Goal: Transaction & Acquisition: Purchase product/service

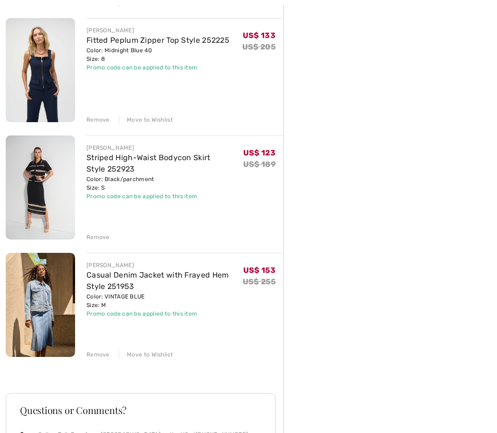
scroll to position [483, 0]
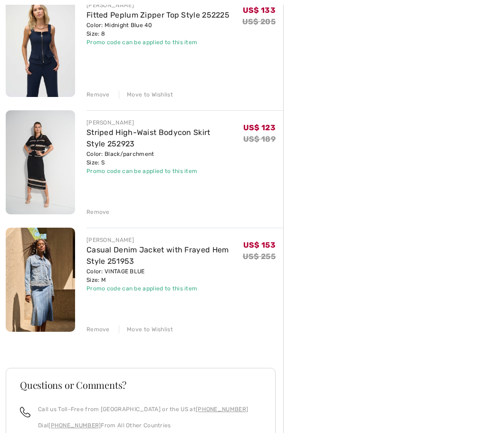
click at [98, 331] on div "Remove" at bounding box center [97, 329] width 23 height 9
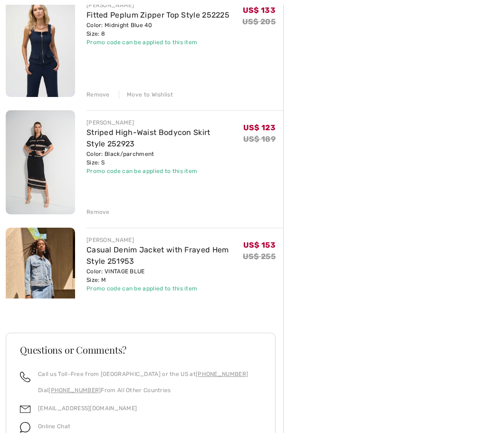
scroll to position [478, 0]
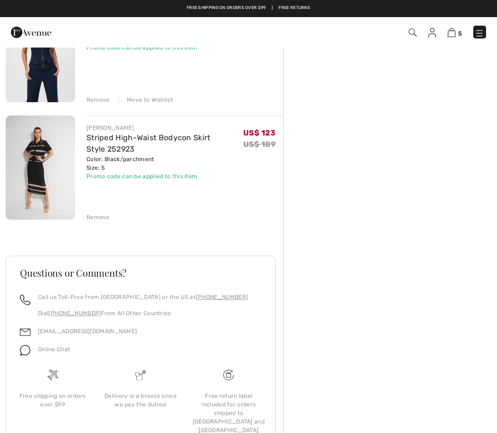
click at [111, 207] on div "JOSEPH RIBKOFF Striped High-Waist Bodycon Skirt Style 252923 Color: Black/parch…" at bounding box center [184, 168] width 197 height 106
click at [94, 214] on div "Remove" at bounding box center [97, 217] width 23 height 9
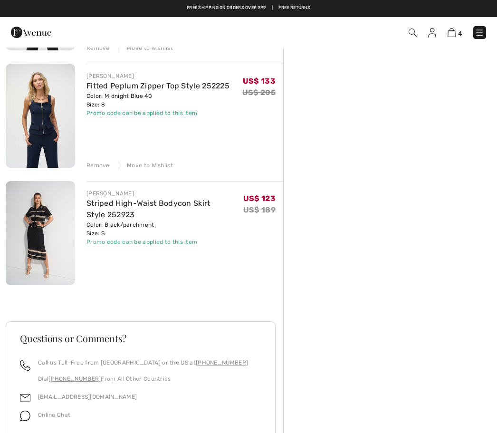
scroll to position [360, 0]
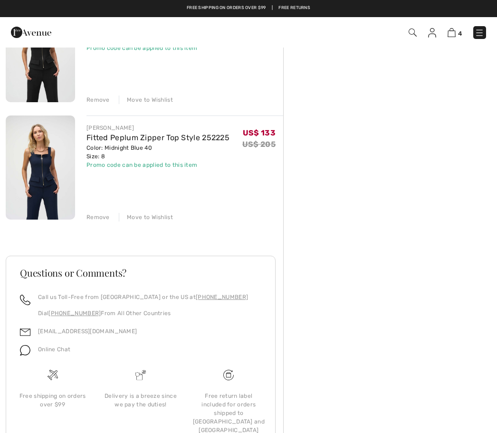
click at [97, 210] on div "JOSEPH RIBKOFF Fitted Peplum Zipper Top Style 252225 Color: Midnight Blue 40 Si…" at bounding box center [184, 168] width 197 height 106
click at [94, 210] on div "JOSEPH RIBKOFF Fitted Peplum Zipper Top Style 252225 Color: Midnight Blue 40 Si…" at bounding box center [184, 168] width 197 height 106
click at [104, 216] on div "Remove" at bounding box center [97, 217] width 23 height 9
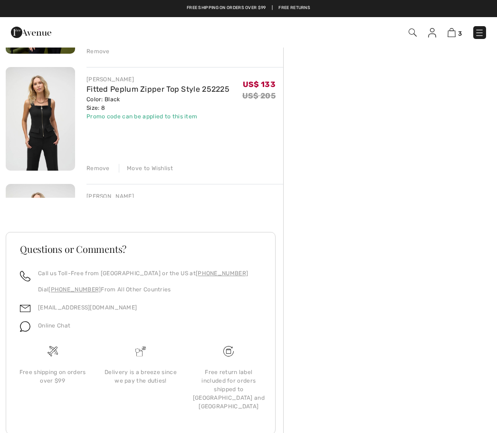
scroll to position [243, 0]
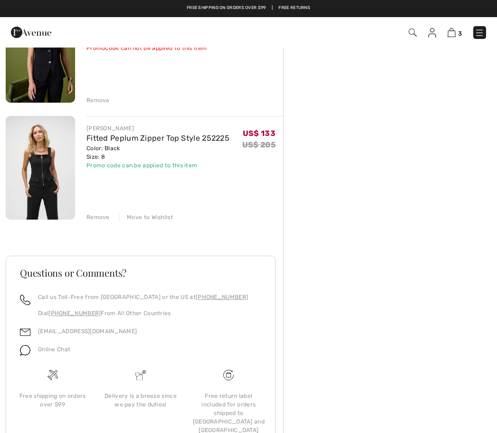
click at [95, 217] on div "Remove" at bounding box center [97, 217] width 23 height 9
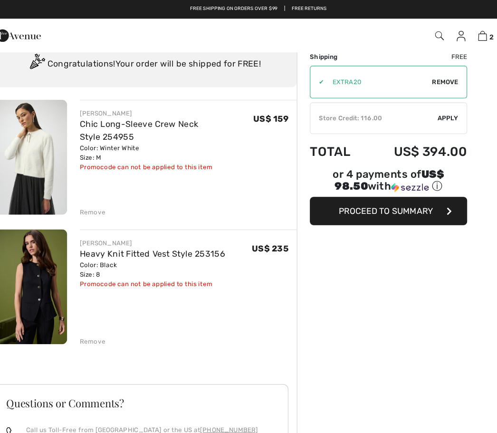
scroll to position [33, 0]
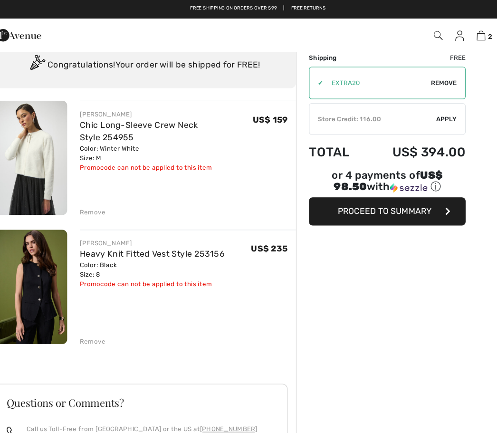
click at [87, 311] on div "Remove" at bounding box center [97, 310] width 23 height 9
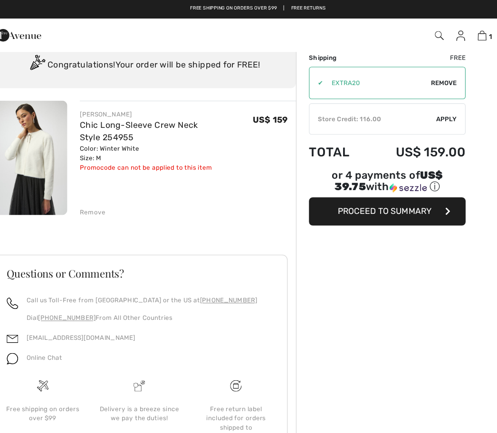
click at [351, 187] on button "Proceed to Summary" at bounding box center [366, 192] width 142 height 26
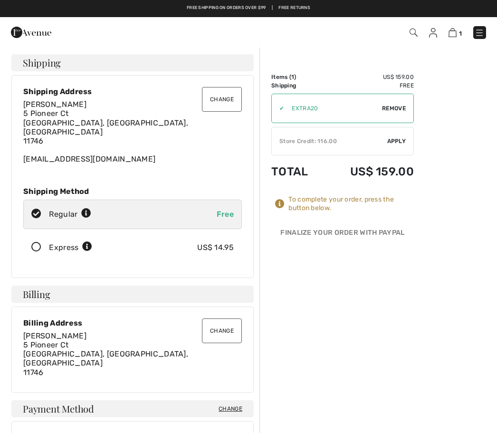
click at [437, 30] on img at bounding box center [433, 32] width 8 height 9
click at [436, 37] on img at bounding box center [433, 32] width 8 height 9
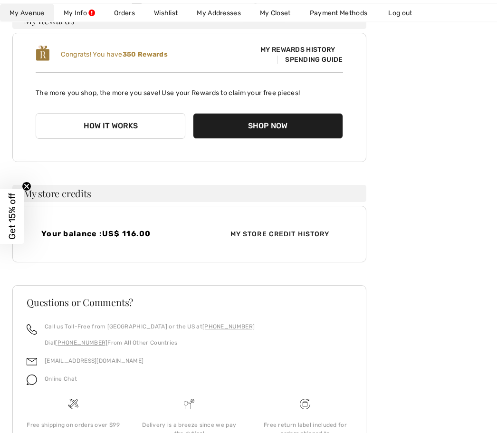
scroll to position [129, 0]
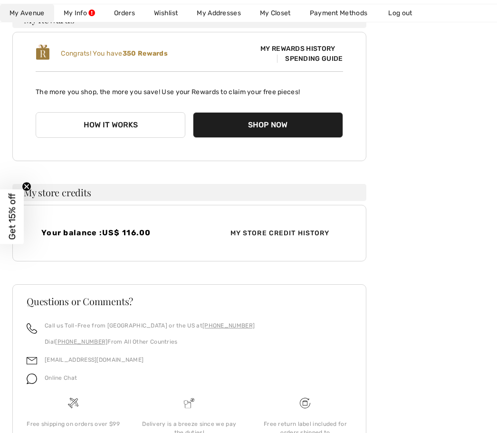
click at [284, 229] on span "My Store Credit History" at bounding box center [280, 233] width 114 height 10
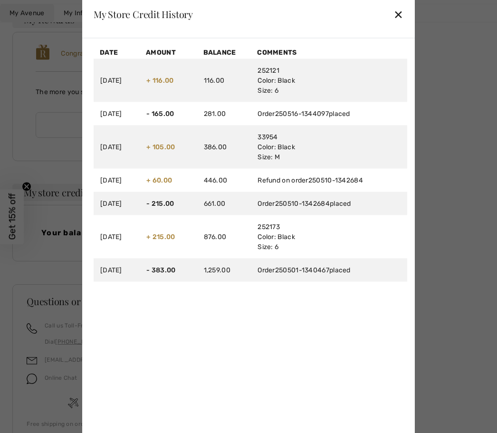
click at [470, 135] on div at bounding box center [248, 216] width 497 height 433
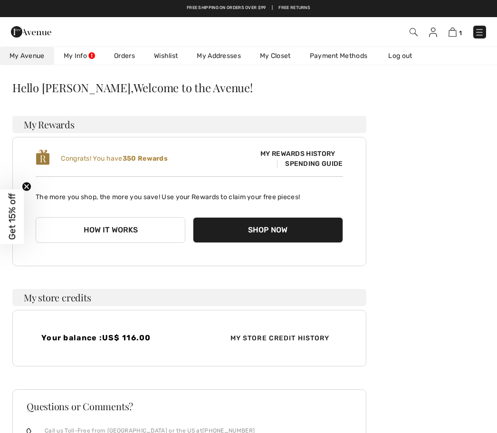
scroll to position [0, 0]
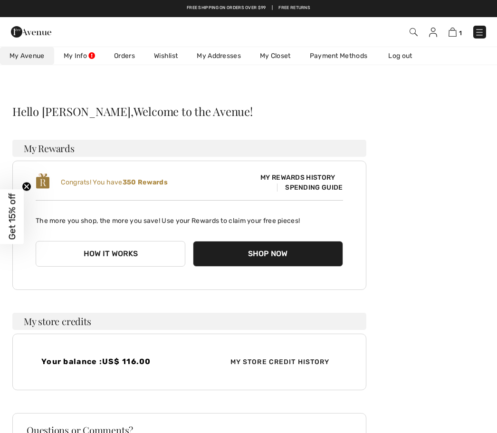
click at [455, 33] on img at bounding box center [452, 32] width 8 height 9
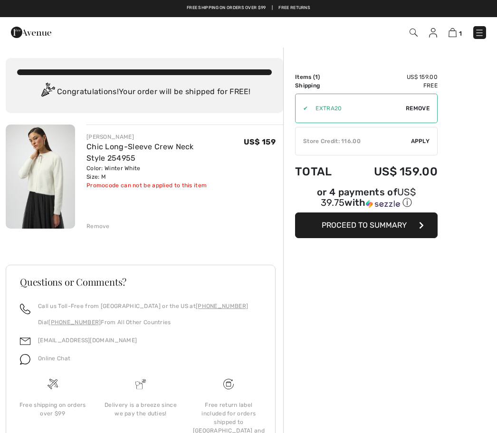
scroll to position [9, 0]
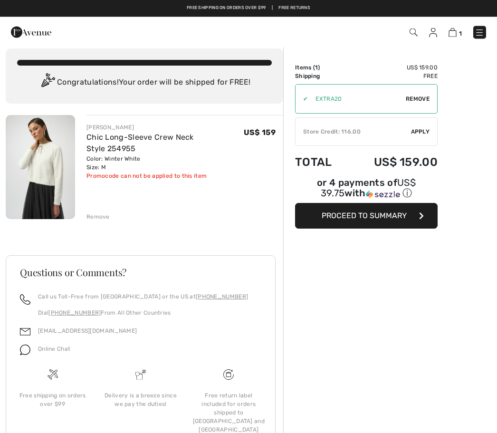
click at [339, 210] on button "Proceed to Summary" at bounding box center [366, 216] width 142 height 26
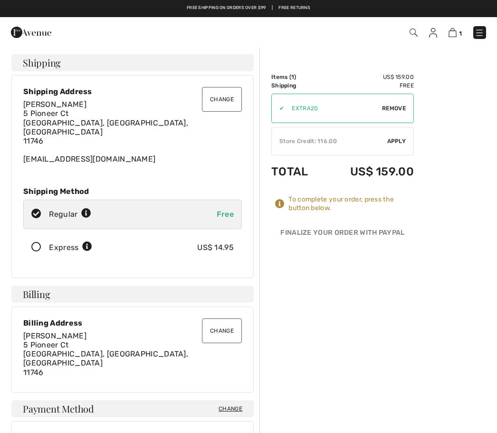
click at [401, 136] on div "✔ Store Credit: 116.00 Apply Remove" at bounding box center [342, 141] width 142 height 28
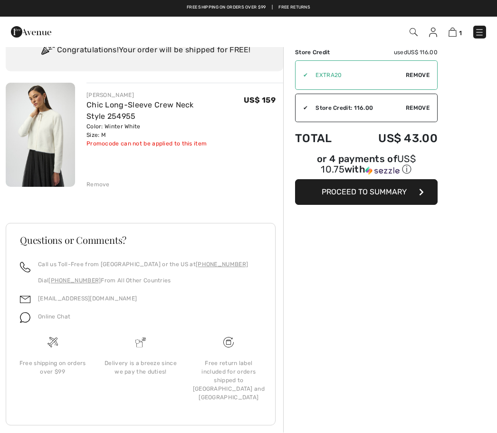
click at [363, 193] on span "Proceed to Summary" at bounding box center [363, 192] width 85 height 9
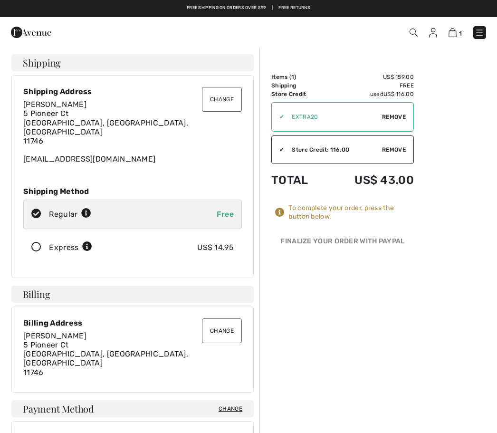
checkbox input "true"
